Goal: Transaction & Acquisition: Purchase product/service

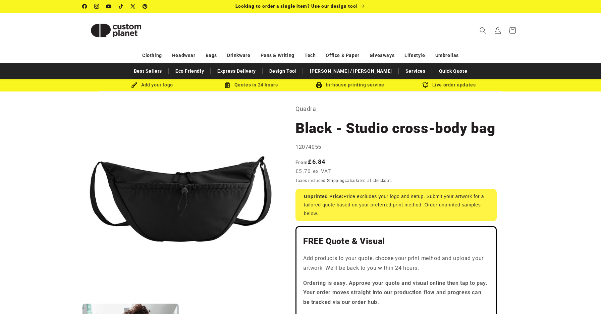
scroll to position [181, 0]
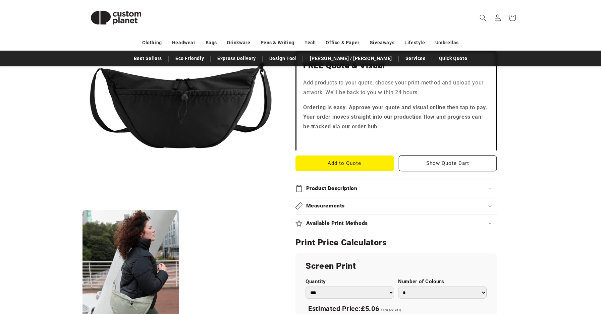
click at [334, 184] on summary "Product Description" at bounding box center [395, 188] width 201 height 17
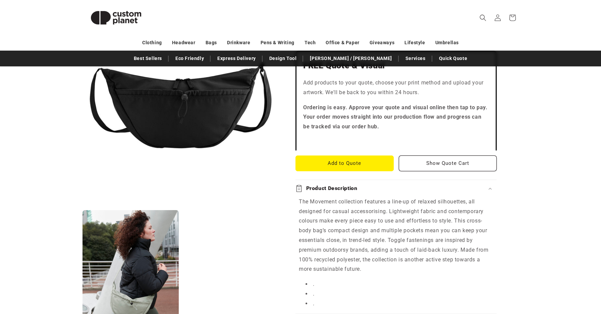
click at [334, 184] on summary "Product Description" at bounding box center [395, 188] width 201 height 17
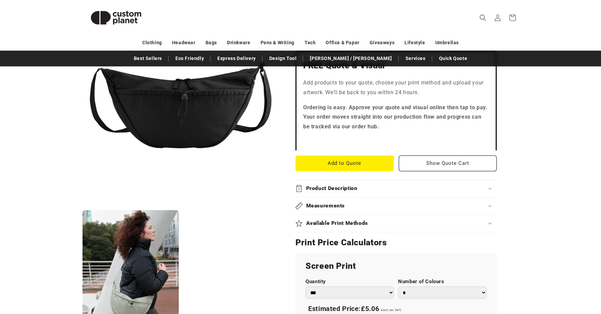
click at [337, 205] on h2 "Measurements" at bounding box center [325, 206] width 39 height 7
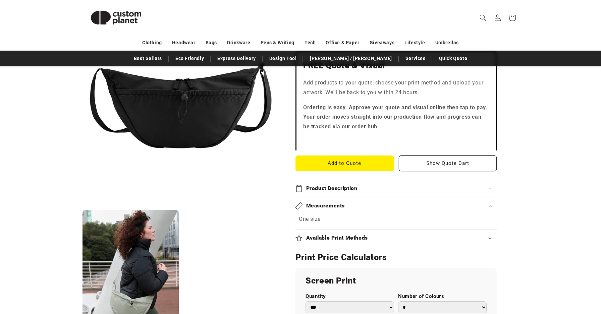
click at [337, 205] on h2 "Measurements" at bounding box center [325, 206] width 39 height 7
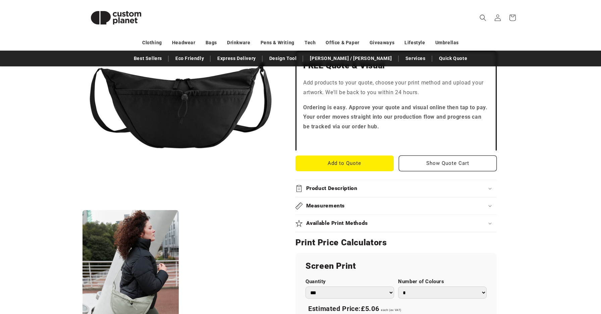
click at [338, 215] on summary "Available Print Methods" at bounding box center [395, 223] width 201 height 17
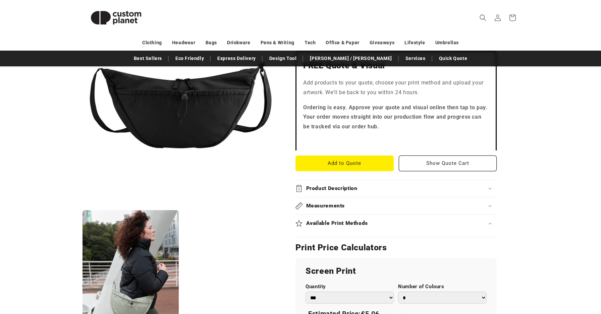
click at [338, 215] on summary "Available Print Methods" at bounding box center [395, 223] width 201 height 17
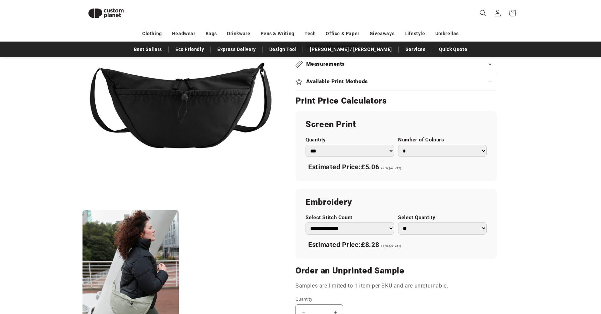
scroll to position [313, 0]
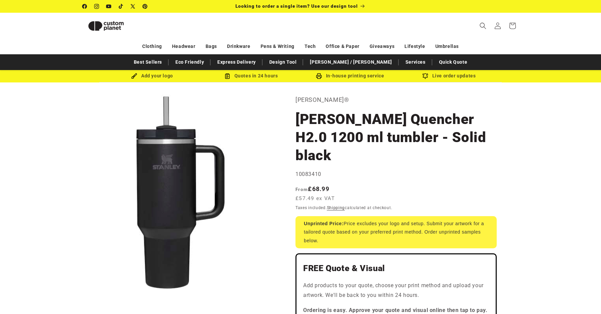
select select "***"
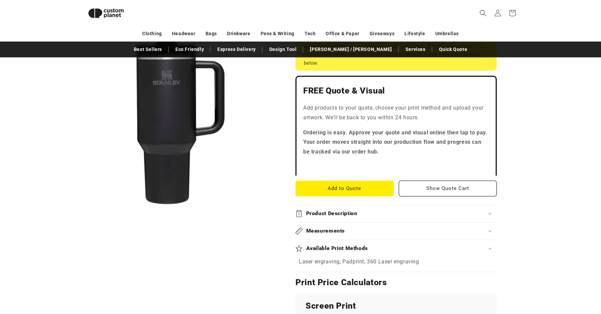
scroll to position [210, 0]
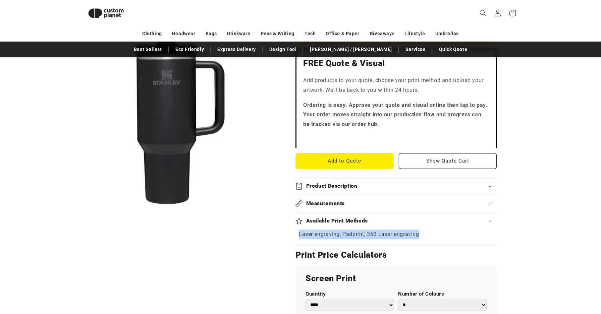
drag, startPoint x: 299, startPoint y: 217, endPoint x: 413, endPoint y: 222, distance: 114.2
click at [413, 223] on div "Available Print Methods Laser engraving, Padprint, 360 Laser engraving" at bounding box center [395, 229] width 201 height 32
copy span "Laser engraving, Padprint, 360 Laser engraving"
